Goal: Navigation & Orientation: Understand site structure

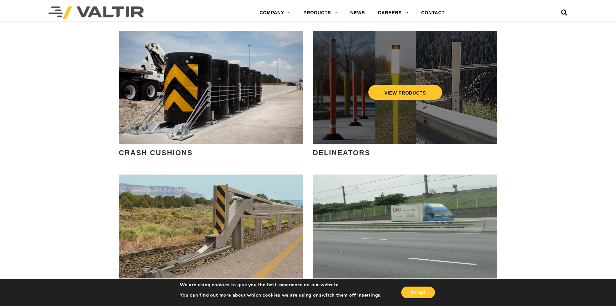
scroll to position [550, 0]
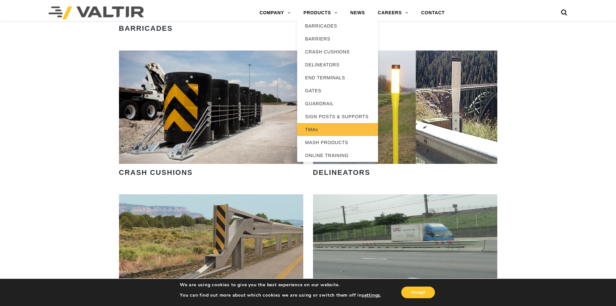
click at [315, 127] on link "TMAs" at bounding box center [337, 129] width 81 height 13
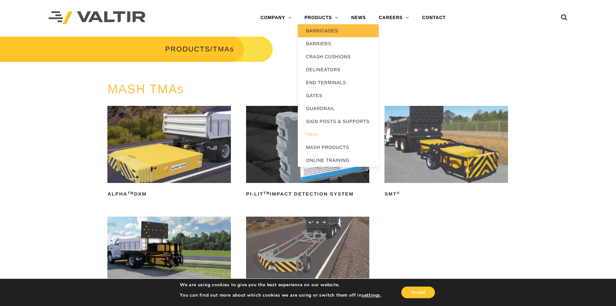
click at [323, 29] on link "BARRICADES" at bounding box center [338, 30] width 81 height 13
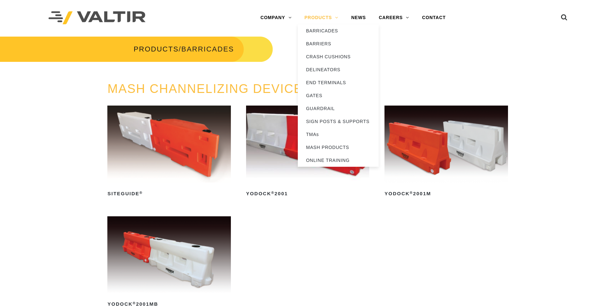
click at [316, 11] on link "PRODUCTS" at bounding box center [321, 17] width 47 height 13
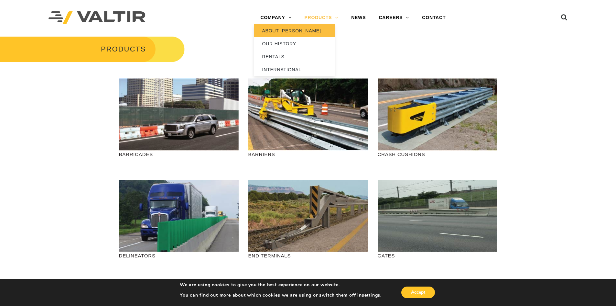
click at [275, 30] on link "ABOUT [PERSON_NAME]" at bounding box center [294, 30] width 81 height 13
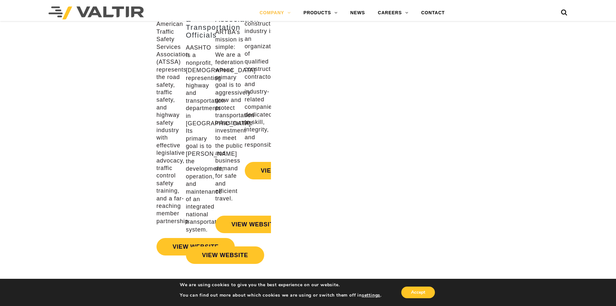
scroll to position [921, 0]
